Goal: Task Accomplishment & Management: Manage account settings

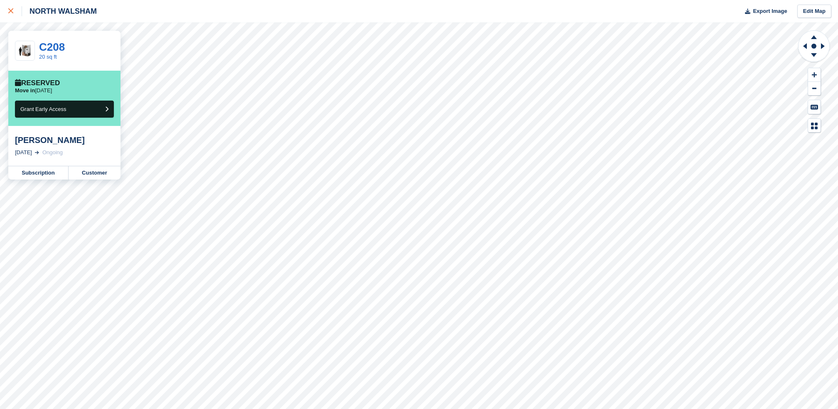
click at [7, 17] on link at bounding box center [11, 11] width 22 height 22
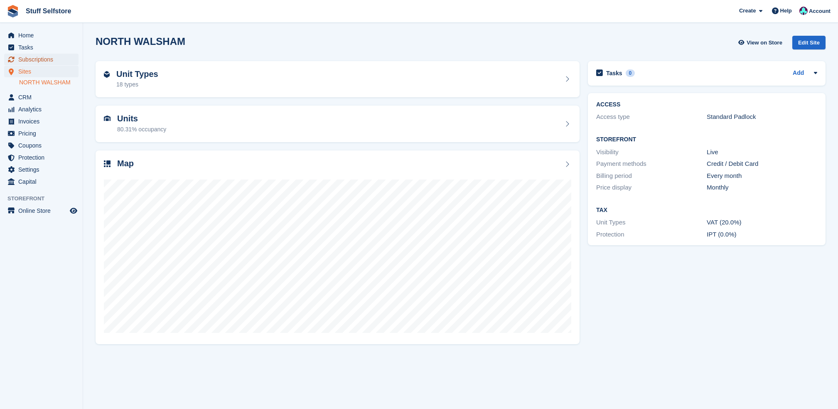
click at [53, 56] on span "Subscriptions" at bounding box center [43, 60] width 50 height 12
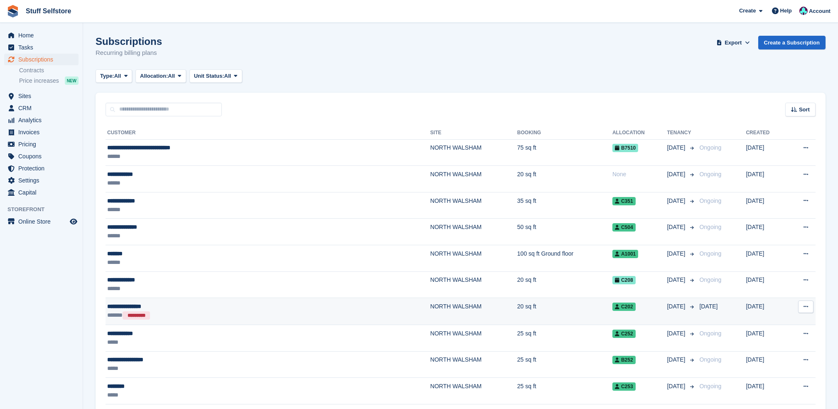
click at [230, 306] on div "**********" at bounding box center [202, 306] width 190 height 9
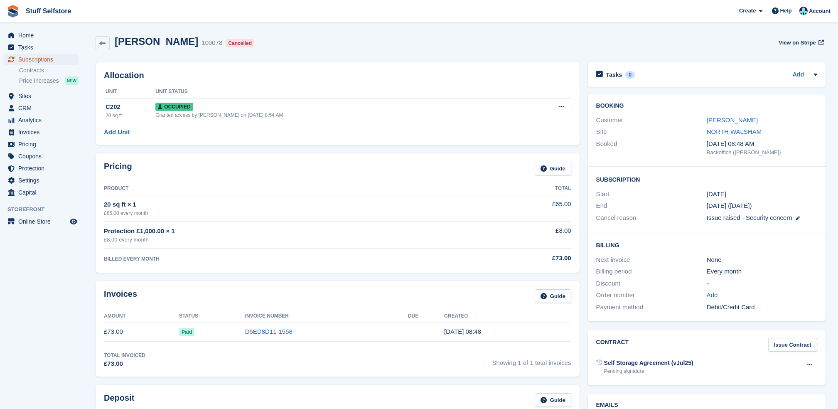
click at [48, 56] on span "Subscriptions" at bounding box center [43, 60] width 50 height 12
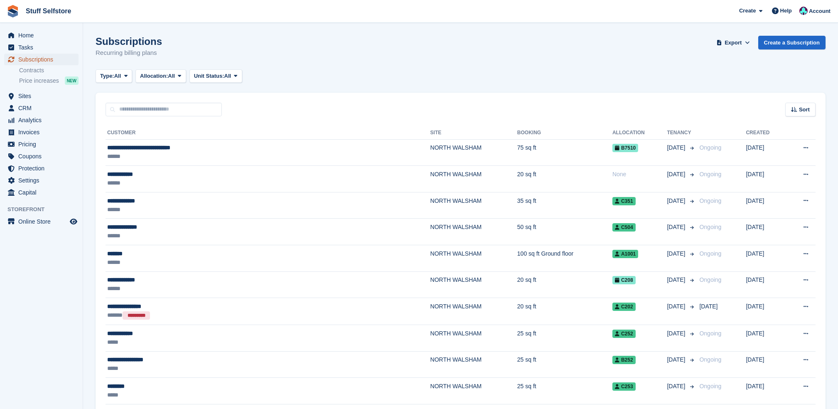
click at [65, 58] on span "Subscriptions" at bounding box center [43, 60] width 50 height 12
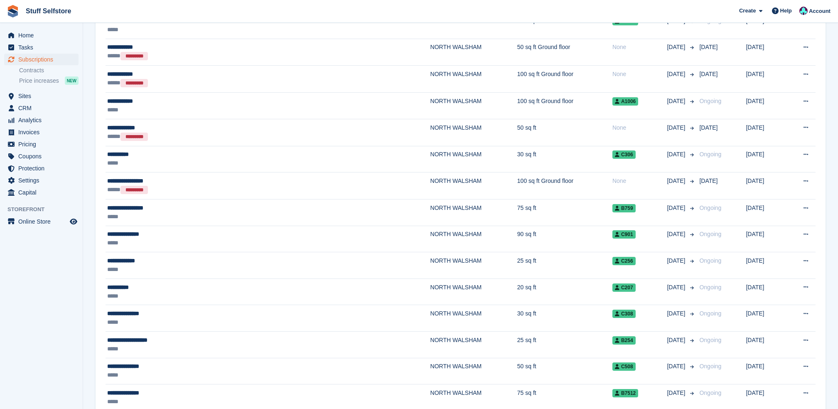
scroll to position [720, 0]
